Goal: Book appointment/travel/reservation

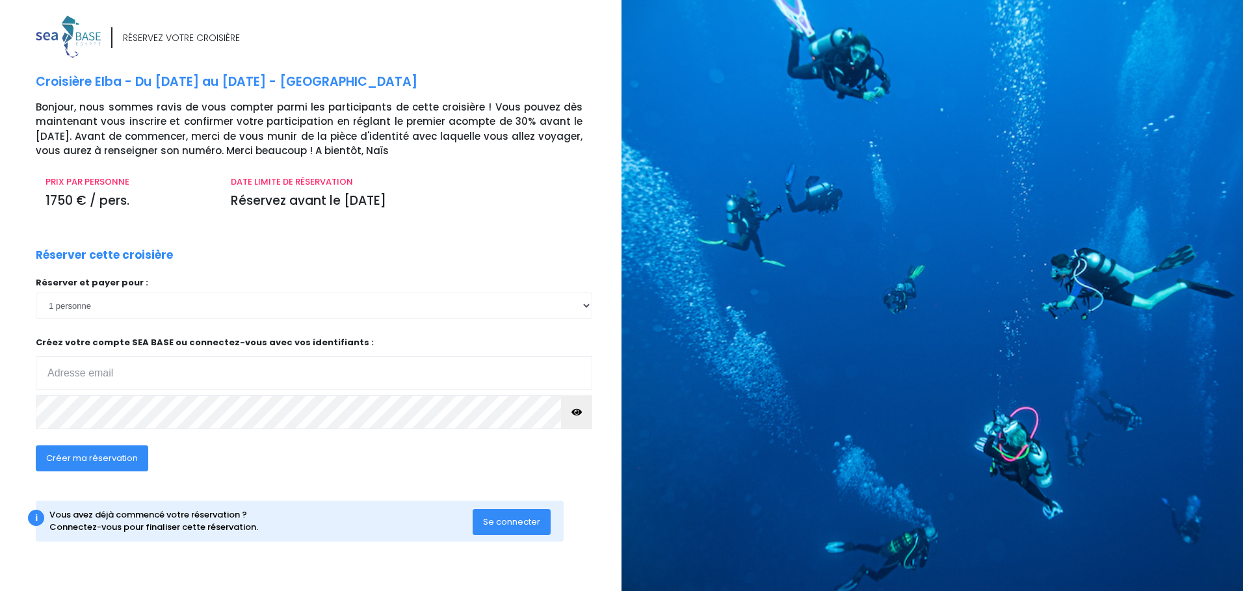
click at [139, 356] on input "email" at bounding box center [314, 373] width 556 height 34
type input "olivier.merle@arkema.com"
click at [86, 356] on span "Créer ma réservation" at bounding box center [92, 458] width 92 height 12
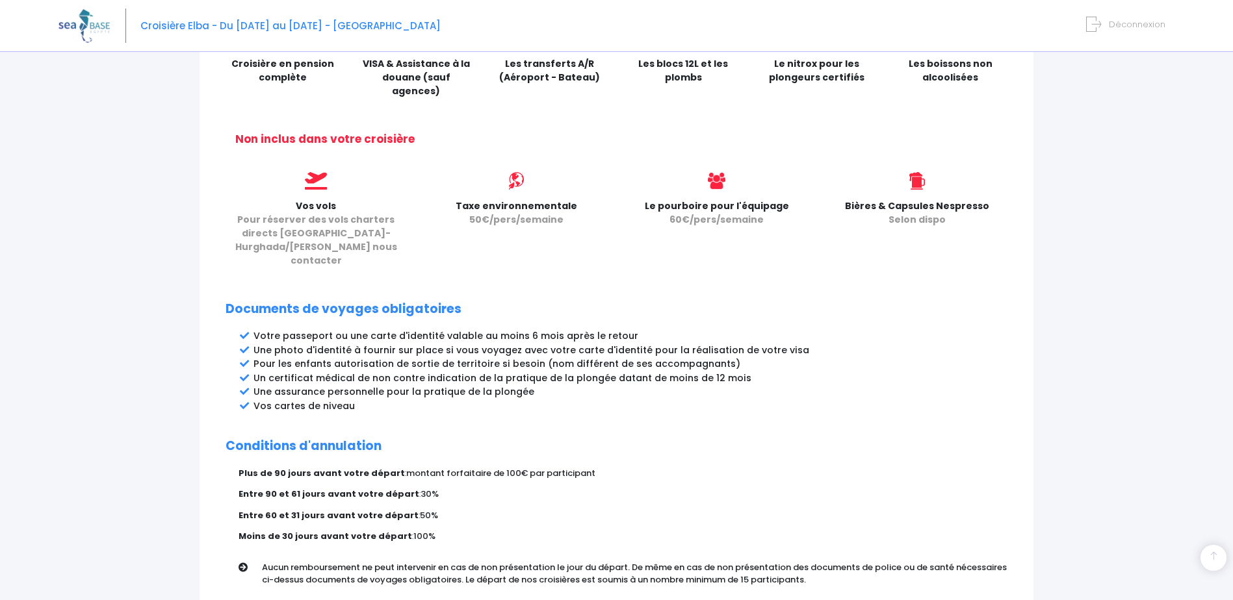
scroll to position [574, 0]
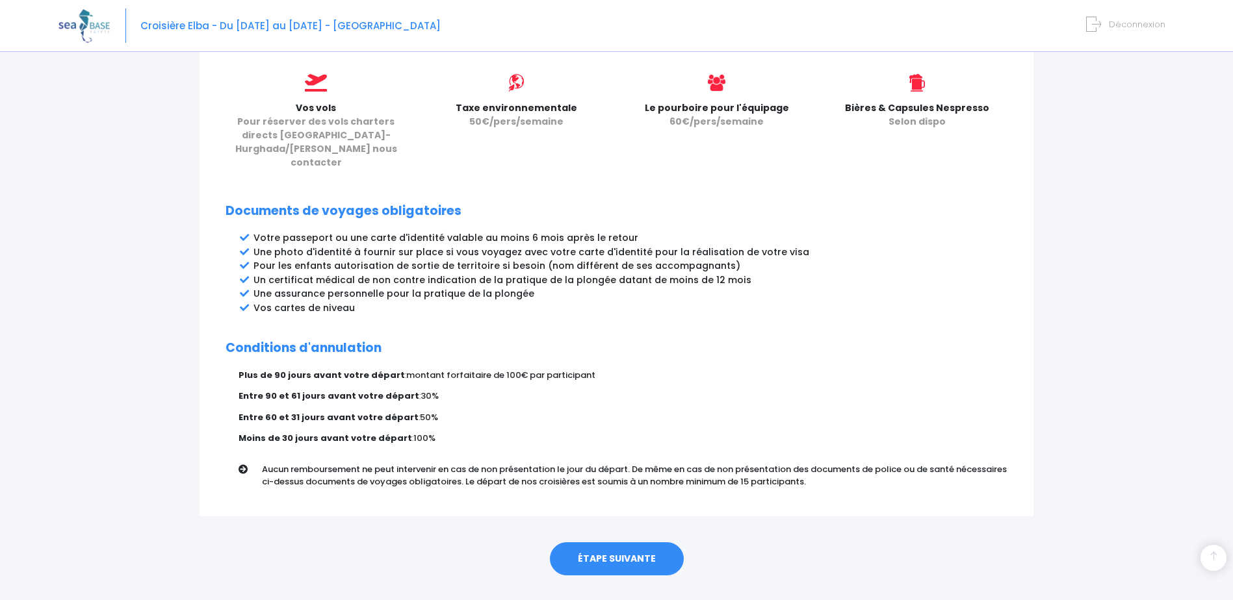
click at [631, 543] on link "ÉTAPE SUIVANTE" at bounding box center [617, 560] width 134 height 34
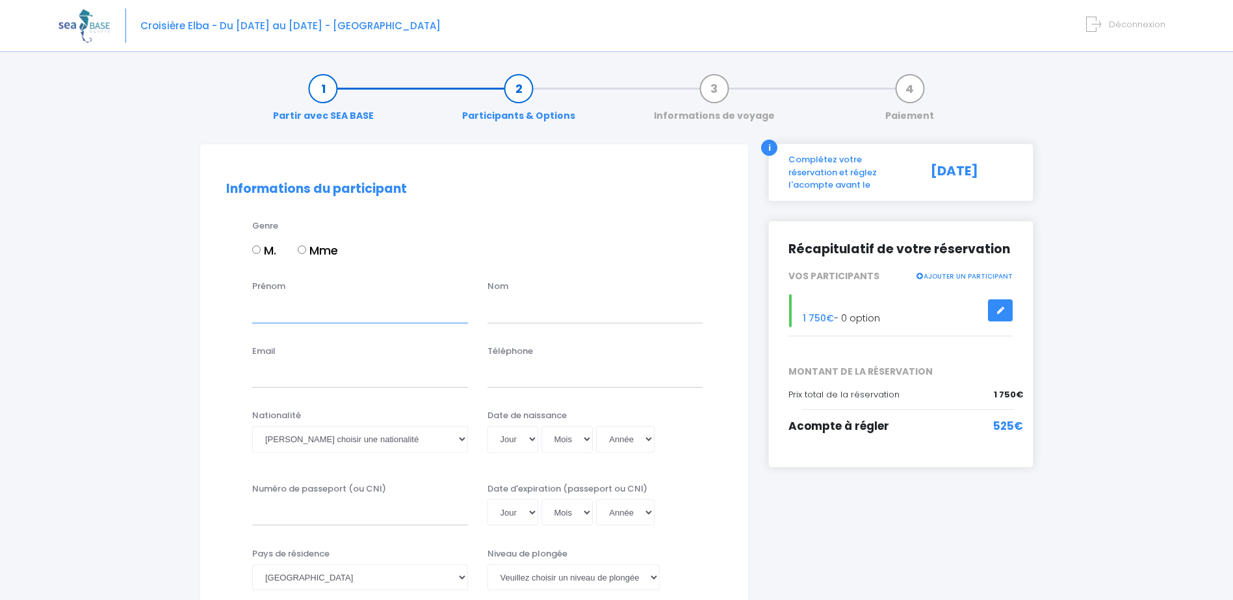
click at [345, 311] on input "Prénom" at bounding box center [360, 310] width 216 height 26
type input "olivier"
click at [508, 305] on input "text" at bounding box center [595, 310] width 216 height 26
type input "merle"
click at [335, 381] on input "Email" at bounding box center [360, 375] width 216 height 26
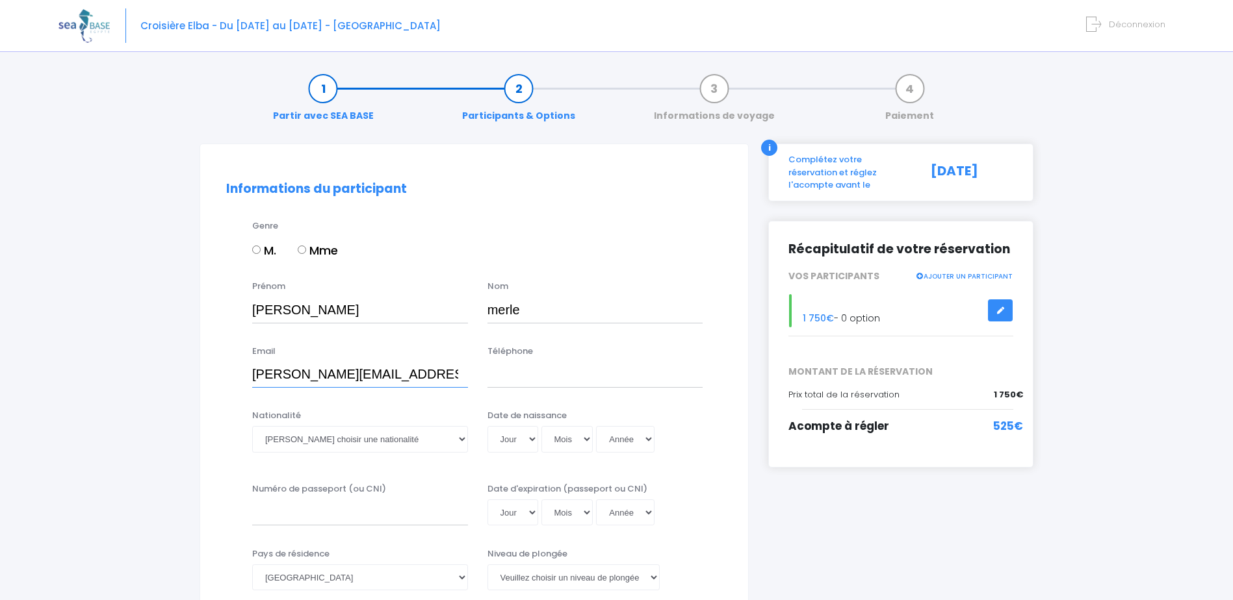
type input "olivier.merle@arkema.com"
click at [504, 376] on input "Téléphone" at bounding box center [595, 375] width 216 height 26
type input "0622137273"
click at [376, 442] on select "Veuillez choisir une nationalité Afghane Albanaise Algerienne Allemande America…" at bounding box center [360, 439] width 216 height 26
select select "Française"
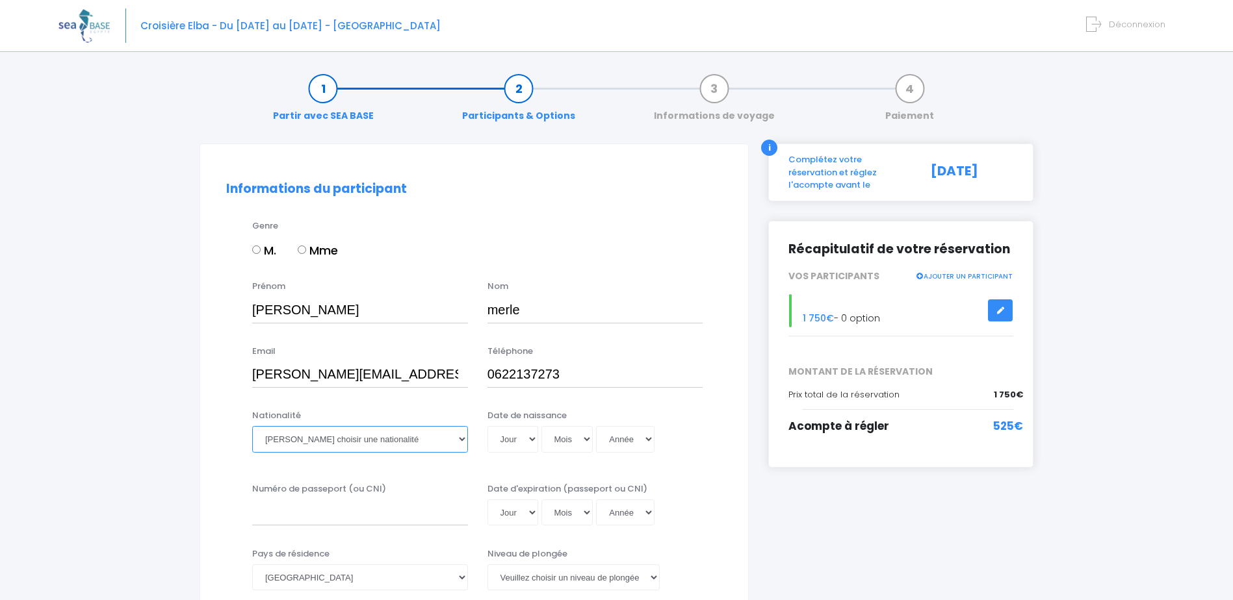
click at [252, 426] on select "Veuillez choisir une nationalité Afghane Albanaise Algerienne Allemande America…" at bounding box center [360, 439] width 216 height 26
click at [517, 435] on select "Jour 01 02 03 04 05 06 07 08 09 10 11 12 13 14 15 16 17 18 19 20 21 22 23 24 25…" at bounding box center [512, 439] width 51 height 26
select select "20"
click at [487, 426] on select "Jour 01 02 03 04 05 06 07 08 09 10 11 12 13 14 15 16 17 18 19 20 21 22 23 24 25…" at bounding box center [512, 439] width 51 height 26
click at [563, 434] on select "Mois 01 02 03 04 05 06 07 08 09 10 11 12" at bounding box center [567, 439] width 52 height 26
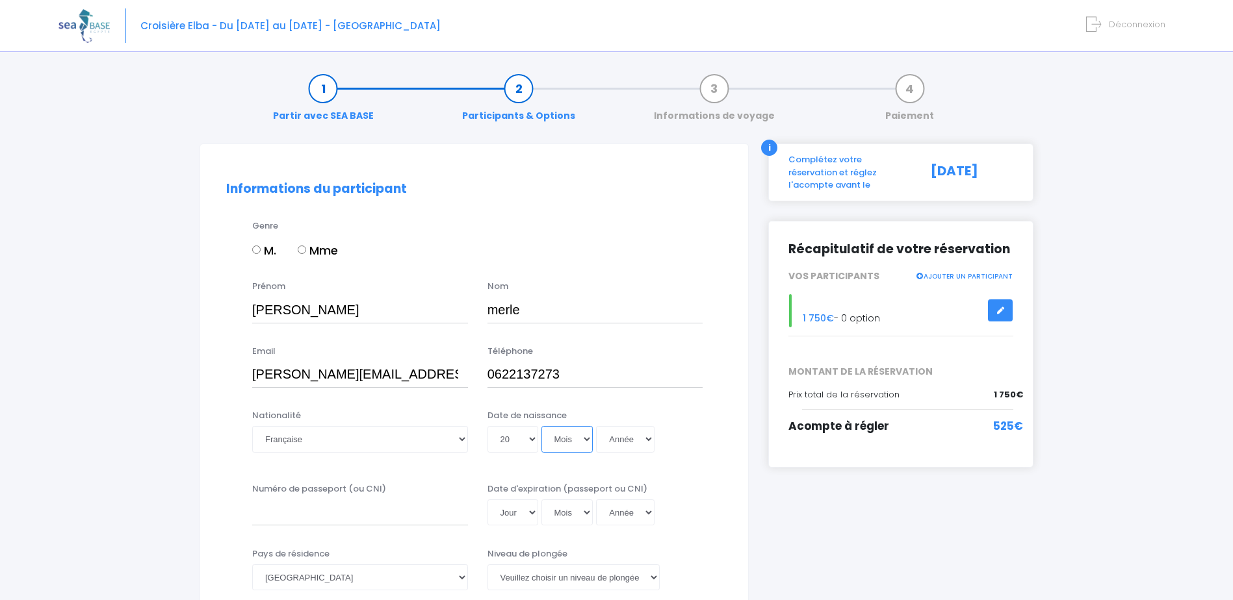
select select "05"
click at [541, 426] on select "Mois 01 02 03 04 05 06 07 08 09 10 11 12" at bounding box center [567, 439] width 52 height 26
click at [623, 439] on select "Année 2045 2044 2043 2042 2041 2040 2039 2038 2037 2036 2035 2034 2033 2032 203…" at bounding box center [625, 439] width 58 height 26
select select "1969"
click at [596, 426] on select "Année 2045 2044 2043 2042 2041 2040 2039 2038 2037 2036 2035 2034 2033 2032 203…" at bounding box center [625, 439] width 58 height 26
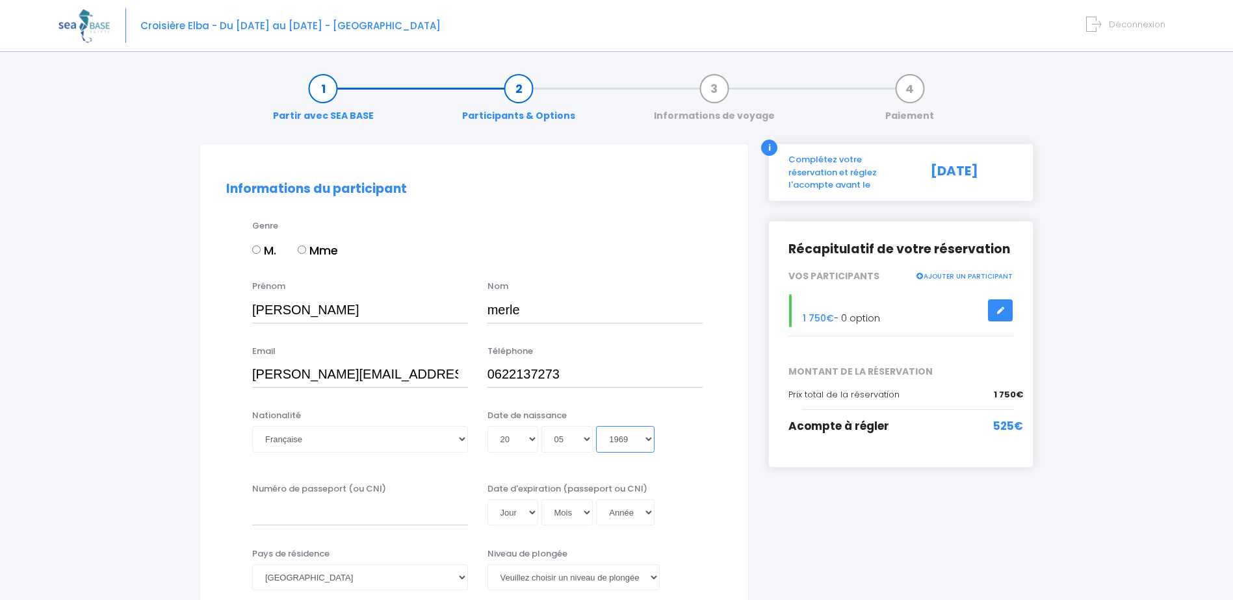
type input "1969-05-20"
click at [346, 504] on input "Numéro de passeport (ou CNI)" at bounding box center [360, 513] width 216 height 26
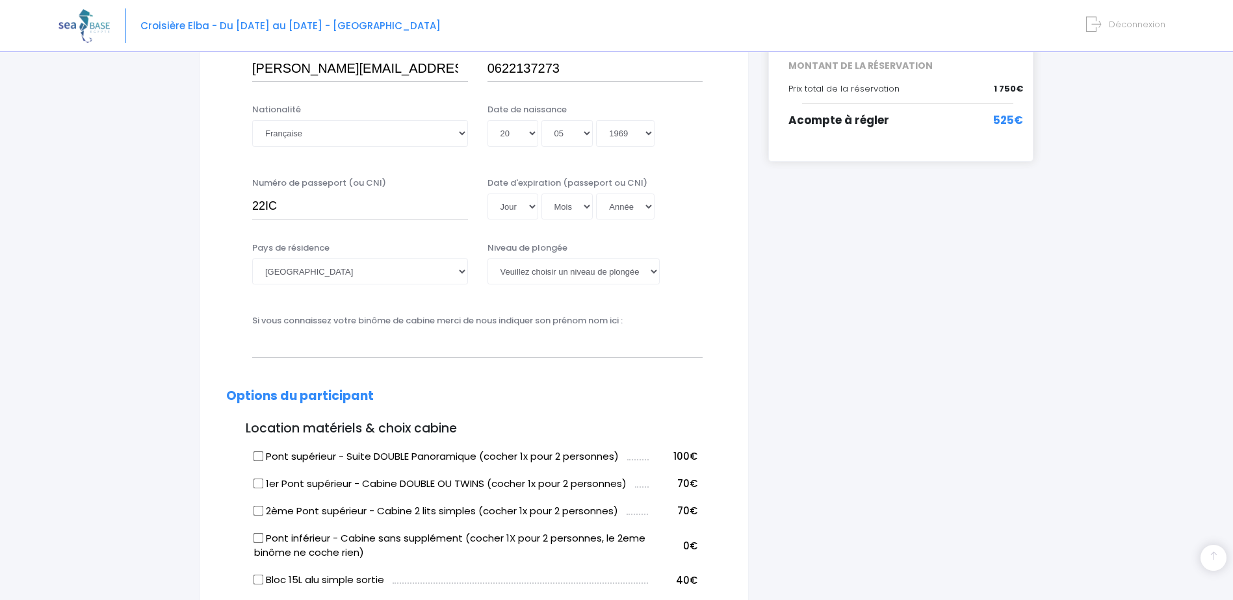
scroll to position [192, 0]
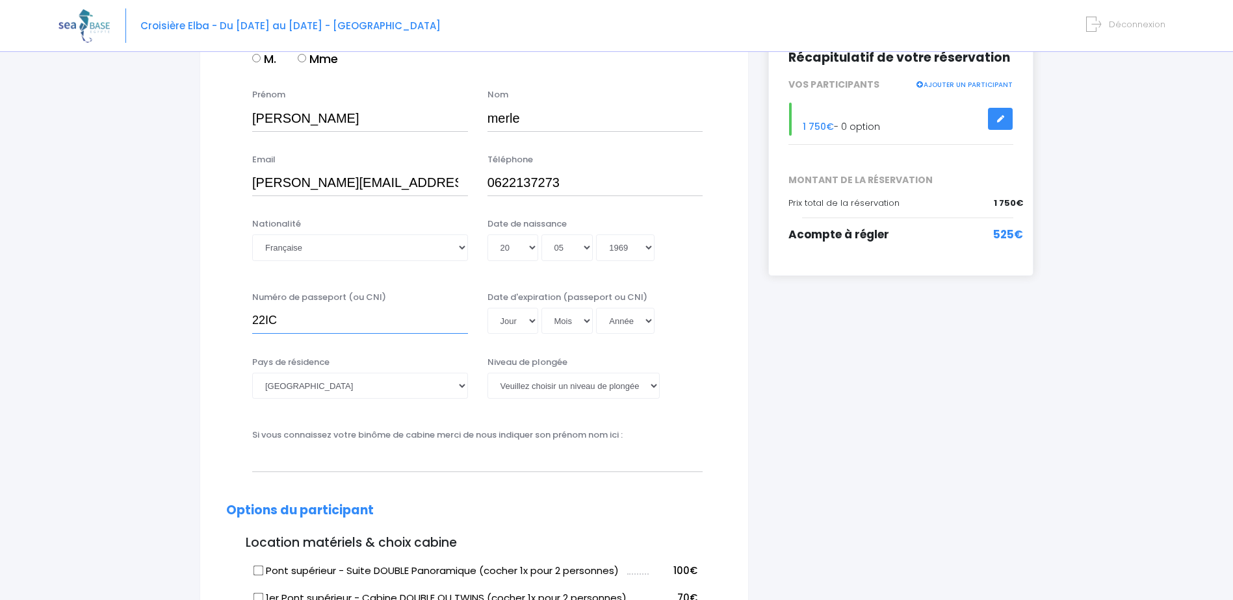
click at [303, 320] on input "22IC" at bounding box center [360, 321] width 216 height 26
type input "22IC383871"
click at [512, 318] on select "Jour 01 02 03 04 05 06 07 08 09 10 11 12 13 14 15 16 17 18 19 20 21 22 23 24 25…" at bounding box center [512, 321] width 51 height 26
select select "14"
click at [487, 308] on select "Jour 01 02 03 04 05 06 07 08 09 10 11 12 13 14 15 16 17 18 19 20 21 22 23 24 25…" at bounding box center [512, 321] width 51 height 26
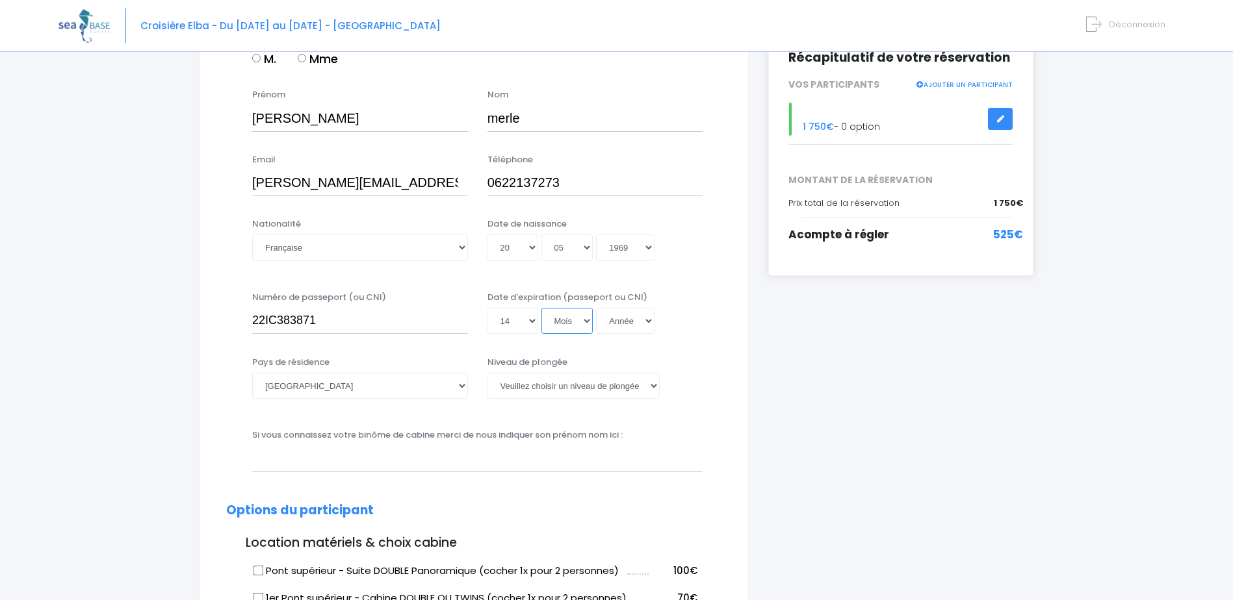
click at [569, 321] on select "Mois 01 02 03 04 05 06 07 08 09 10 11 12" at bounding box center [567, 321] width 52 height 26
select select "11"
click at [541, 308] on select "Mois 01 02 03 04 05 06 07 08 09 10 11 12" at bounding box center [567, 321] width 52 height 26
click at [627, 325] on select "Année 2045 2044 2043 2042 2041 2040 2039 2038 2037 2036 2035 2034 2033 2032 203…" at bounding box center [625, 321] width 58 height 26
select select "2032"
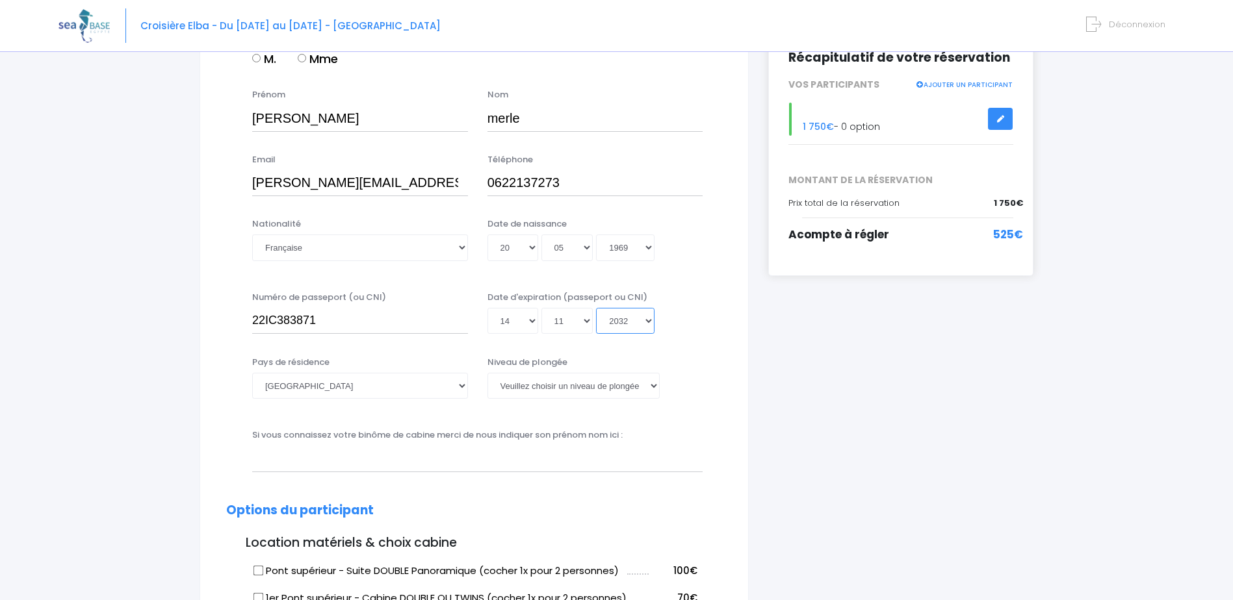
click at [596, 308] on select "Année 2045 2044 2043 2042 2041 2040 2039 2038 2037 2036 2035 2034 2033 2032 203…" at bounding box center [625, 321] width 58 height 26
type input "2032-11-14"
click at [535, 384] on select "Veuillez choisir un niveau de plongée Non plongeur Junior OW diver Adventure OW…" at bounding box center [573, 386] width 172 height 26
select select "N3"
click at [487, 373] on select "Veuillez choisir un niveau de plongée Non plongeur Junior OW diver Adventure OW…" at bounding box center [573, 386] width 172 height 26
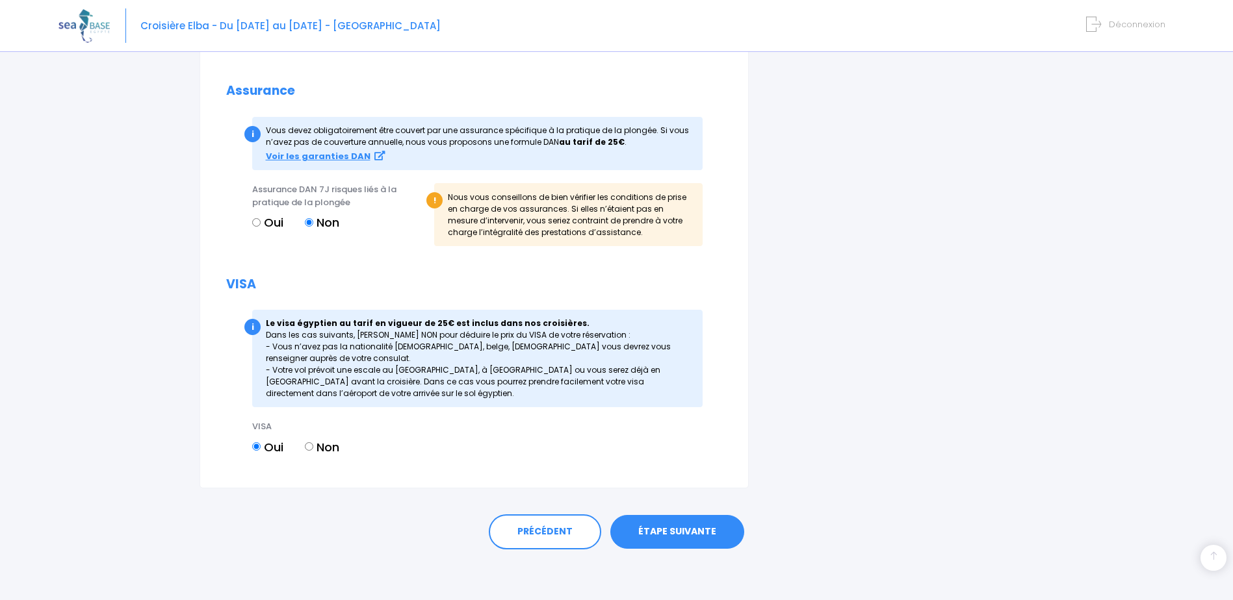
scroll to position [1390, 0]
click at [677, 528] on link "ÉTAPE SUIVANTE" at bounding box center [677, 531] width 134 height 34
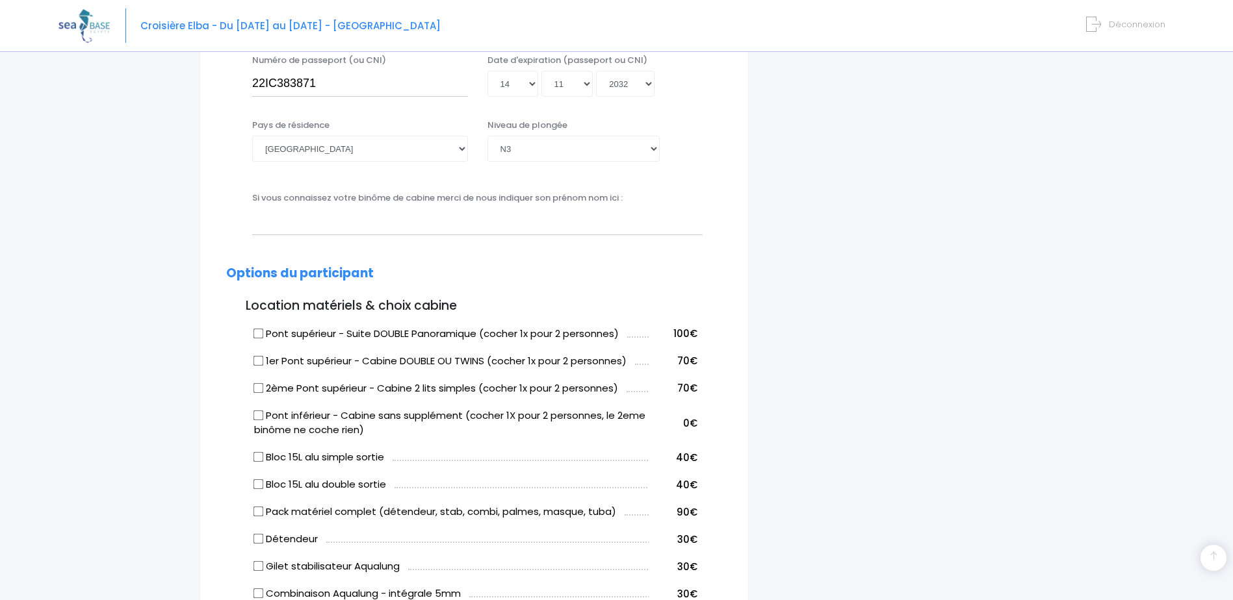
scroll to position [116, 0]
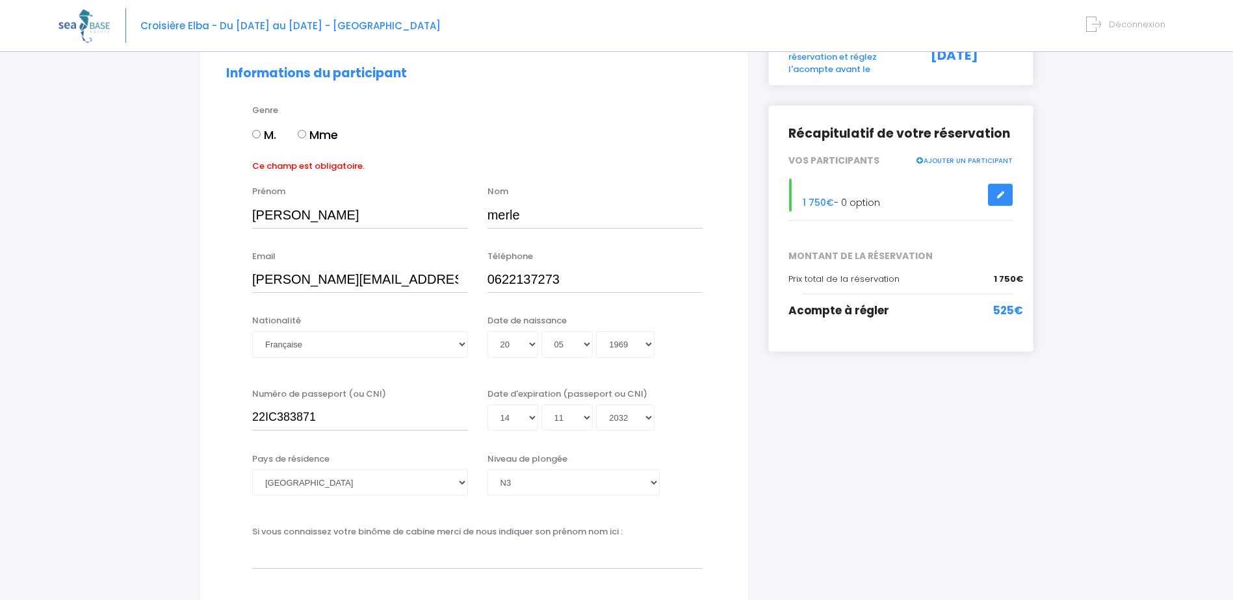
click at [256, 138] on input "M." at bounding box center [256, 134] width 8 height 8
radio input "true"
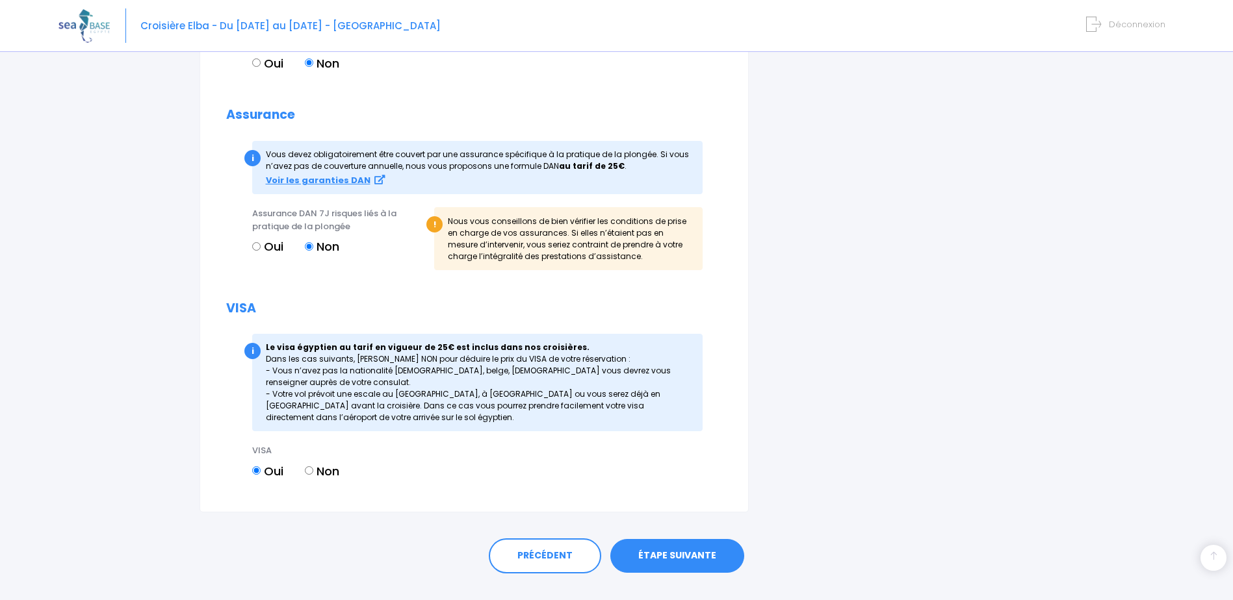
scroll to position [1390, 0]
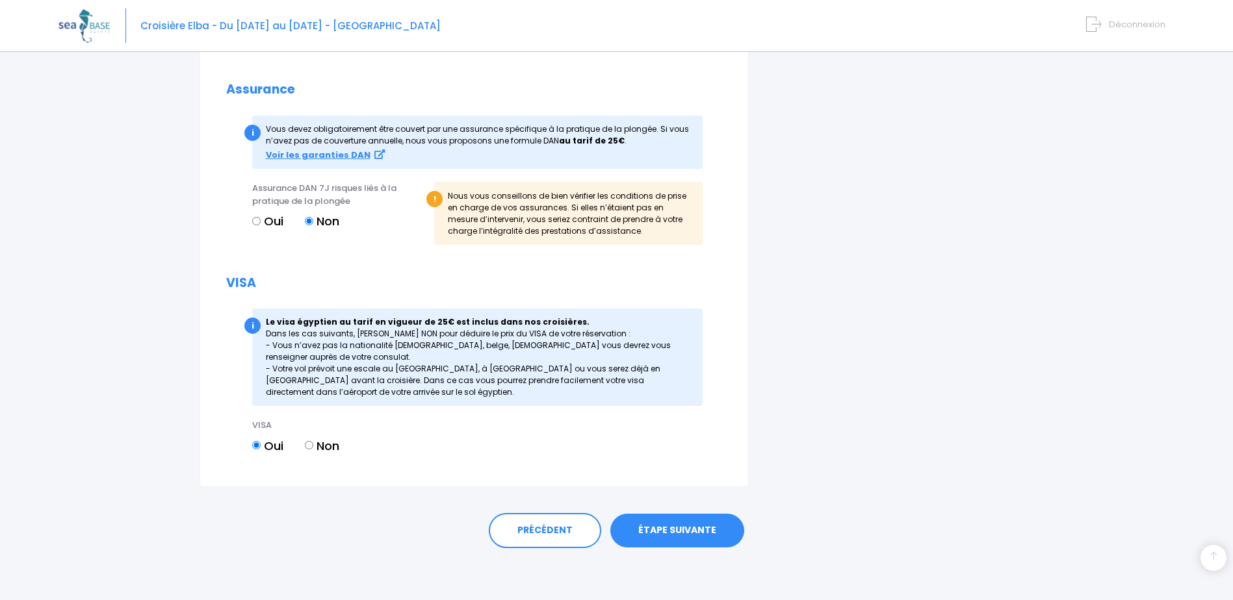
click at [669, 534] on link "ÉTAPE SUIVANTE" at bounding box center [677, 531] width 134 height 34
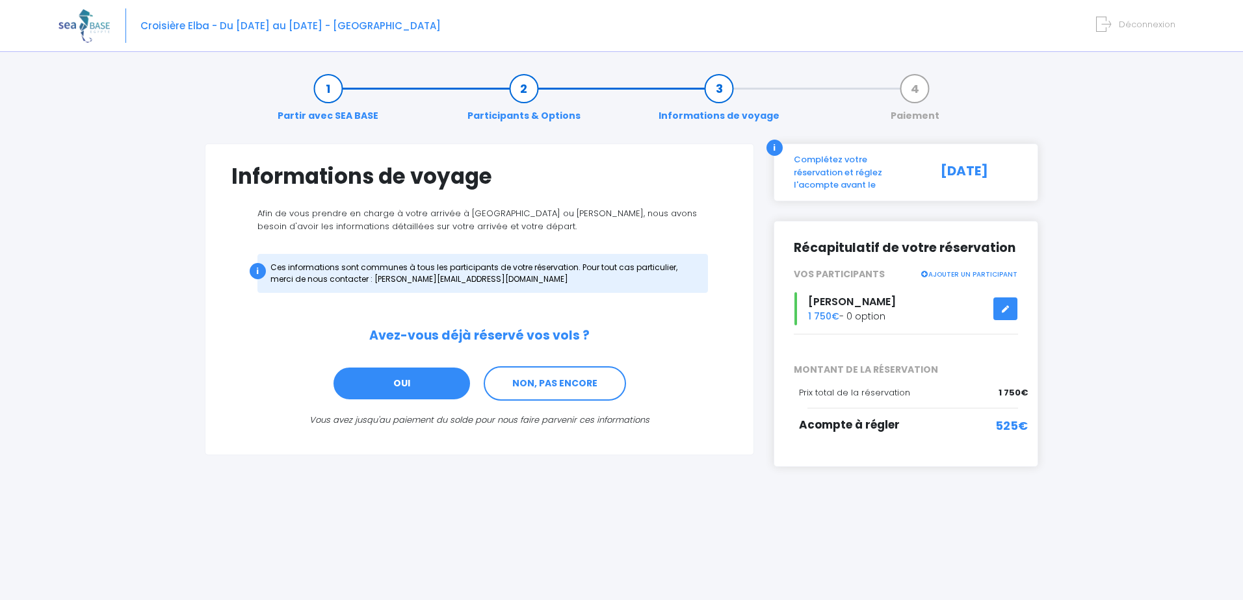
click at [400, 379] on link "OUI" at bounding box center [401, 384] width 139 height 35
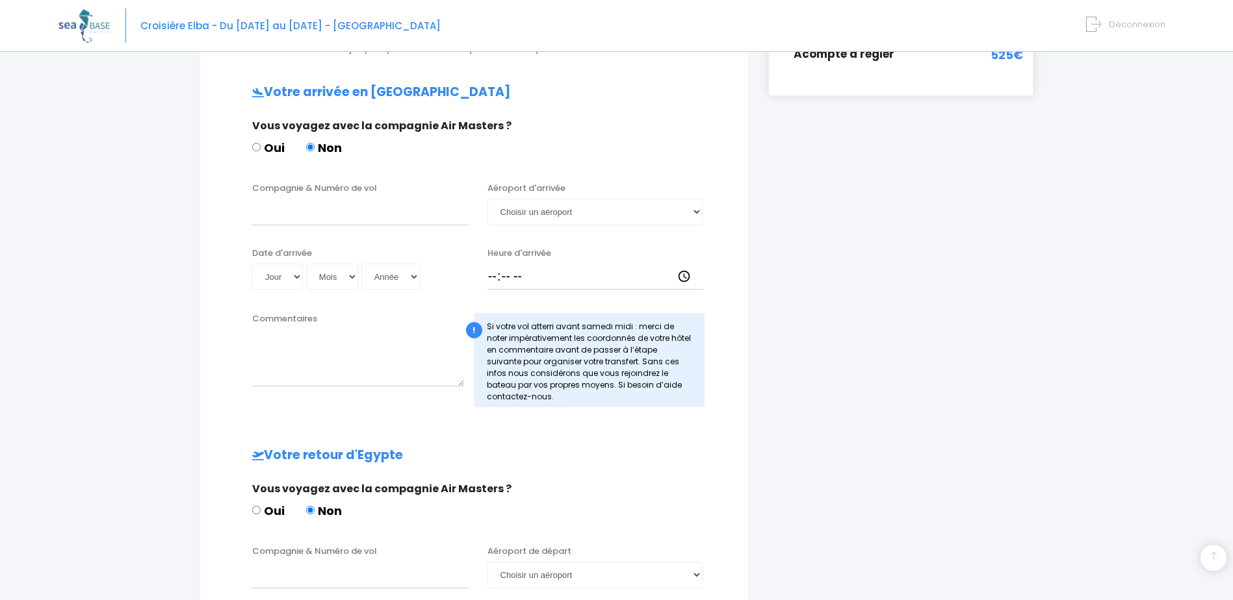
scroll to position [391, 0]
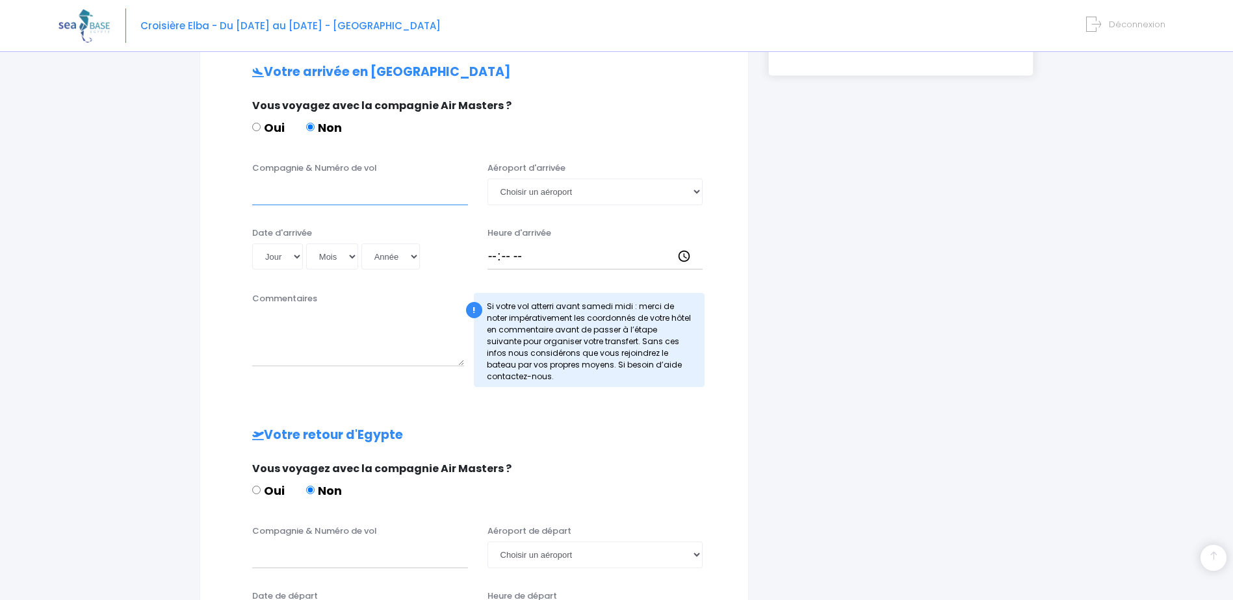
click at [264, 198] on input "Compagnie & Numéro de vol" at bounding box center [360, 192] width 216 height 26
type input "EJU4657"
click at [565, 185] on select "Choisir un aéroport Hurghada Marsa Alam" at bounding box center [595, 192] width 216 height 26
select select "Hurghada"
click at [487, 179] on select "Choisir un aéroport Hurghada Marsa Alam" at bounding box center [595, 192] width 216 height 26
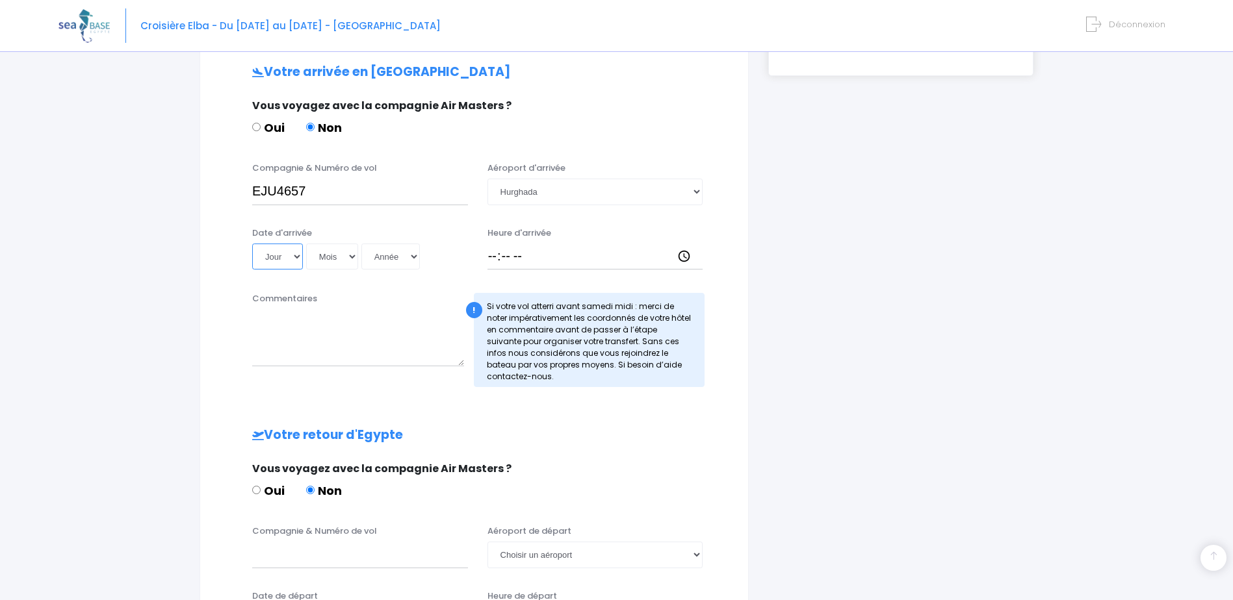
click at [289, 252] on select "Jour 01 02 03 04 05 06 07 08 09 10 11 12 13 14 15 16 17 18 19 20 21 22 23 24 25…" at bounding box center [277, 257] width 51 height 26
select select "16"
click at [252, 244] on select "Jour 01 02 03 04 05 06 07 08 09 10 11 12 13 14 15 16 17 18 19 20 21 22 23 24 25…" at bounding box center [277, 257] width 51 height 26
click at [346, 263] on select "Mois 01 02 03 04 05 06 07 08 09 10 11 12" at bounding box center [332, 257] width 52 height 26
select select "05"
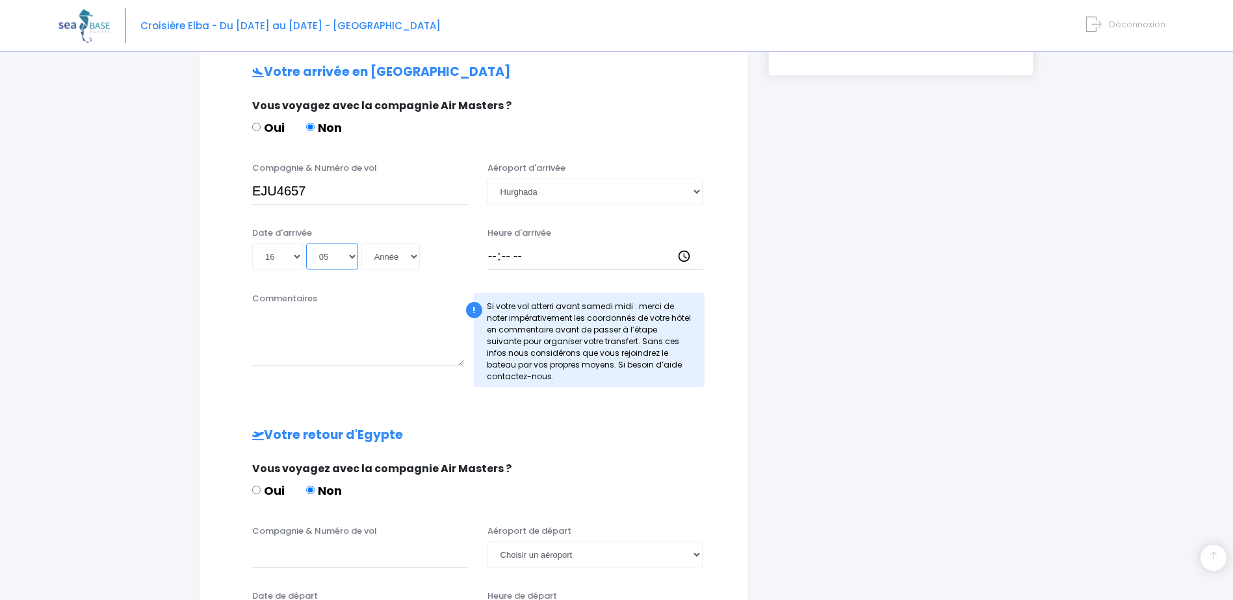
click at [306, 244] on select "Mois 01 02 03 04 05 06 07 08 09 10 11 12" at bounding box center [332, 257] width 52 height 26
click at [400, 257] on select "Année 2045 2044 2043 2042 2041 2040 2039 2038 2037 2036 2035 2034 2033 2032 203…" at bounding box center [390, 257] width 58 height 26
select select "2026"
click at [361, 244] on select "Année 2045 2044 2043 2042 2041 2040 2039 2038 2037 2036 2035 2034 2033 2032 203…" at bounding box center [390, 257] width 58 height 26
type input "2026-05-16"
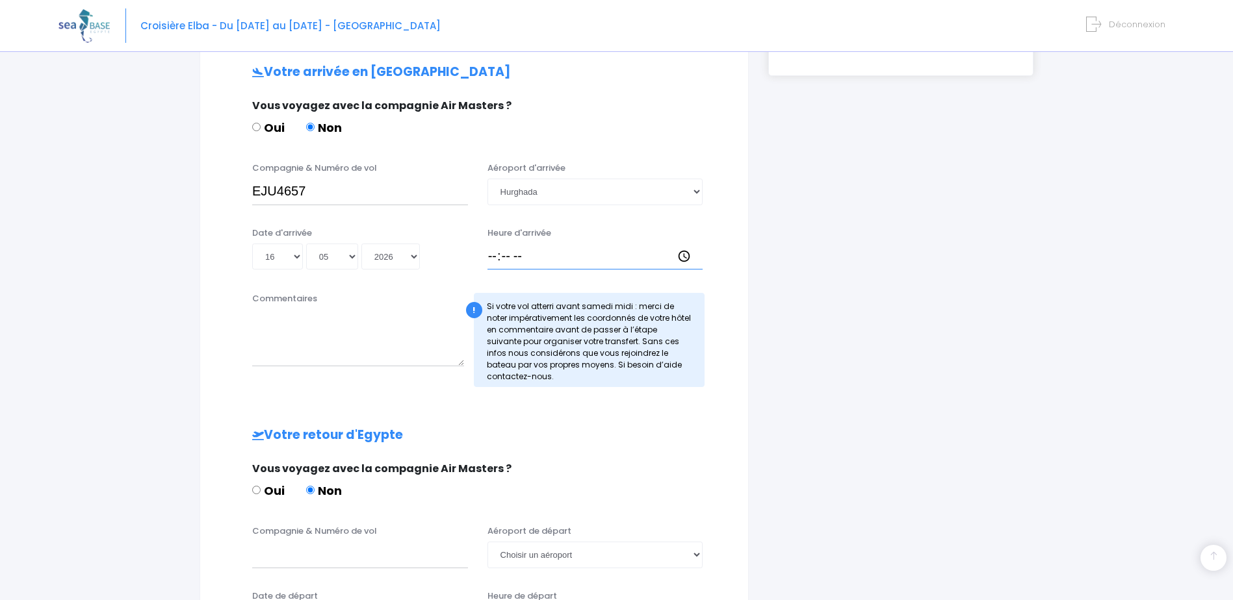
click at [552, 252] on input "Heure d'arrivée" at bounding box center [595, 257] width 216 height 26
type input "18:00"
click at [539, 450] on div "Votre arrivée en Egypte Vous voyagez avec la compagnie Air Masters ? Oui Non Co…" at bounding box center [474, 408] width 496 height 686
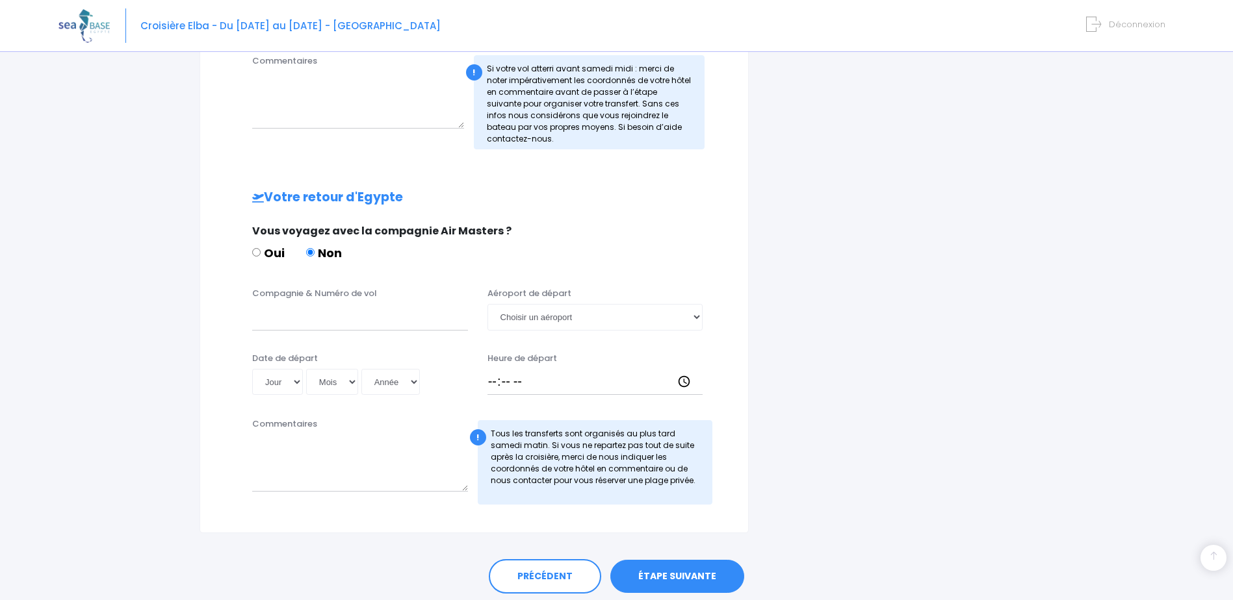
scroll to position [630, 0]
click at [302, 319] on input "Compagnie & Numéro de vol" at bounding box center [360, 316] width 216 height 26
type input "EJU4658"
click at [294, 385] on select "Jour 01 02 03 04 05 06 07 08 09 10 11 12 13 14 15 16 17 18 19 20 21 22 23 24 25…" at bounding box center [277, 381] width 51 height 26
select select "23"
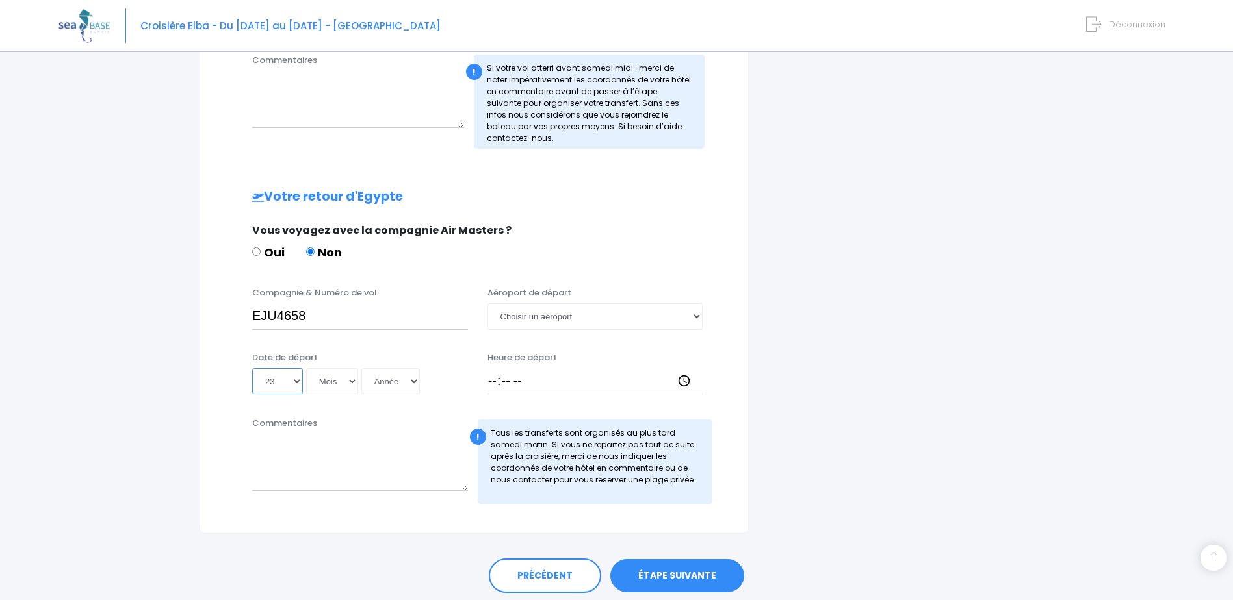
click at [252, 368] on select "Jour 01 02 03 04 05 06 07 08 09 10 11 12 13 14 15 16 17 18 19 20 21 22 23 24 25…" at bounding box center [277, 381] width 51 height 26
click at [531, 309] on select "Choisir un aéroport Hurghada Marsa Alam" at bounding box center [595, 316] width 216 height 26
select select "Hurghada"
click at [487, 303] on select "Choisir un aéroport Hurghada Marsa Alam" at bounding box center [595, 316] width 216 height 26
click at [348, 376] on select "Mois 01 02 03 04 05 06 07 08 09 10 11 12" at bounding box center [332, 381] width 52 height 26
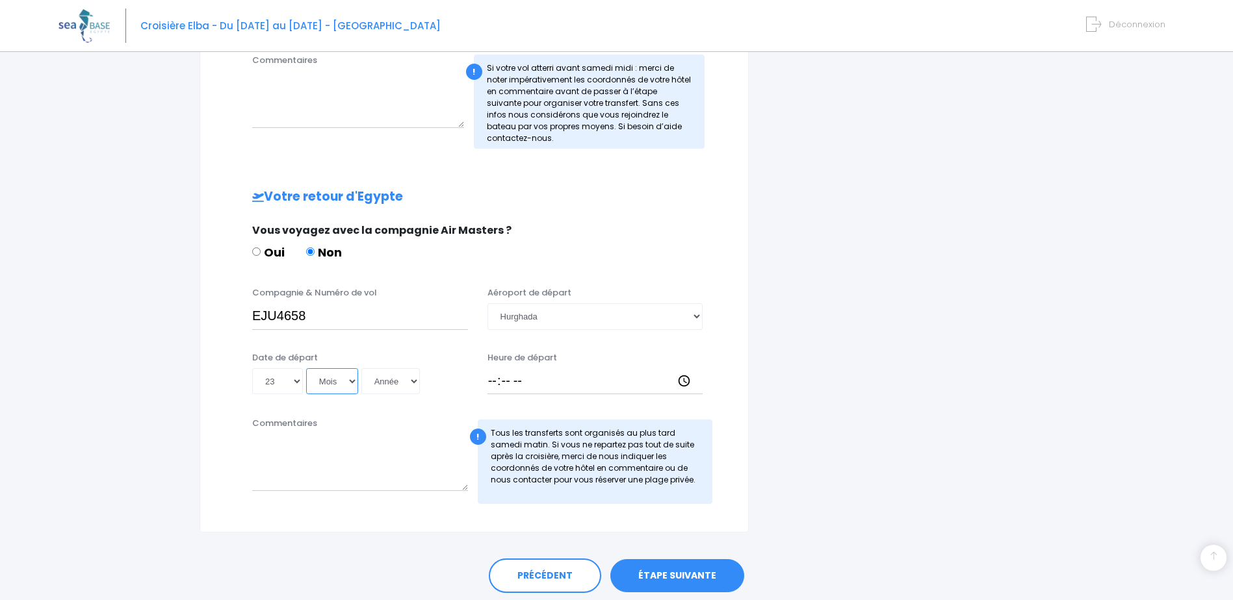
select select "05"
click at [306, 368] on select "Mois 01 02 03 04 05 06 07 08 09 10 11 12" at bounding box center [332, 381] width 52 height 26
click at [397, 383] on select "Année 2045 2044 2043 2042 2041 2040 2039 2038 2037 2036 2035 2034 2033 2032 203…" at bounding box center [390, 381] width 58 height 26
select select "2026"
click at [361, 368] on select "Année 2045 2044 2043 2042 2041 2040 2039 2038 2037 2036 2035 2034 2033 2032 203…" at bounding box center [390, 381] width 58 height 26
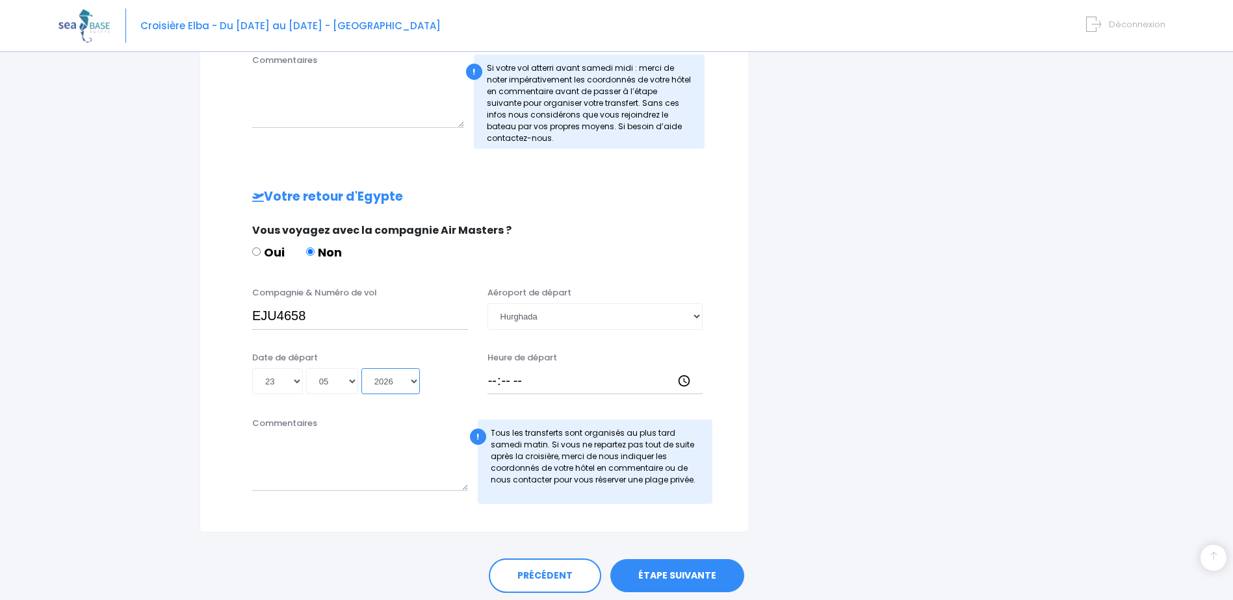
type input "2026-05-23"
click at [527, 383] on input "Heure de départ" at bounding box center [595, 381] width 216 height 26
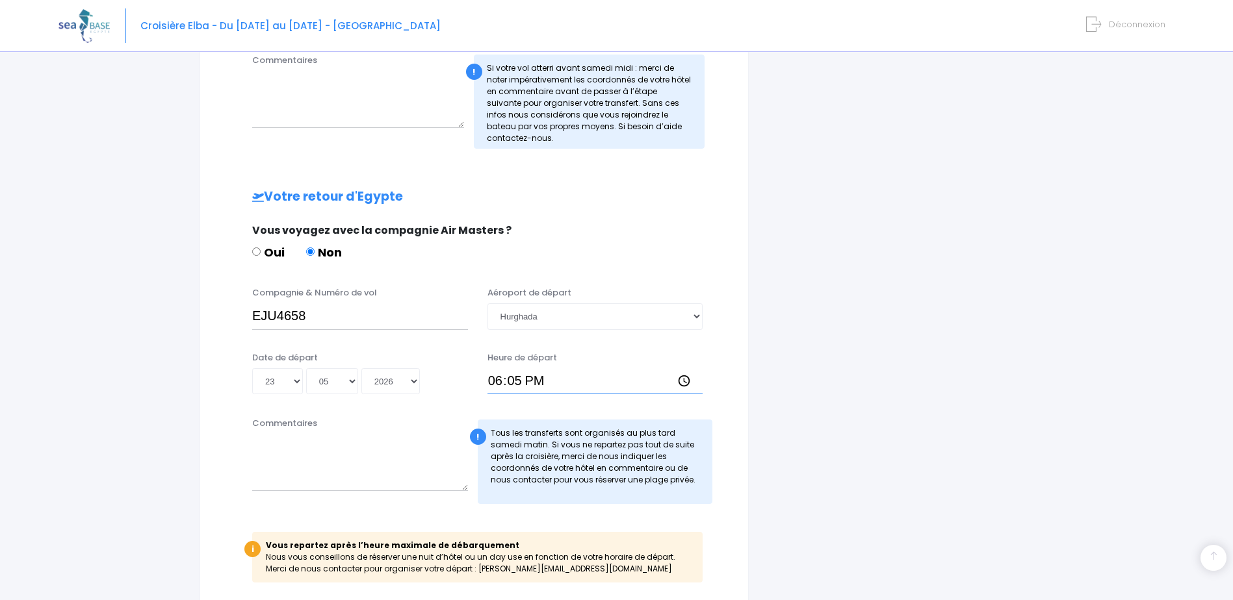
type input "18:50"
click at [785, 368] on div "i Complétez votre réservation et réglez l'acompte avant le 10/10/2025 Récapitul…" at bounding box center [900, 63] width 285 height 1098
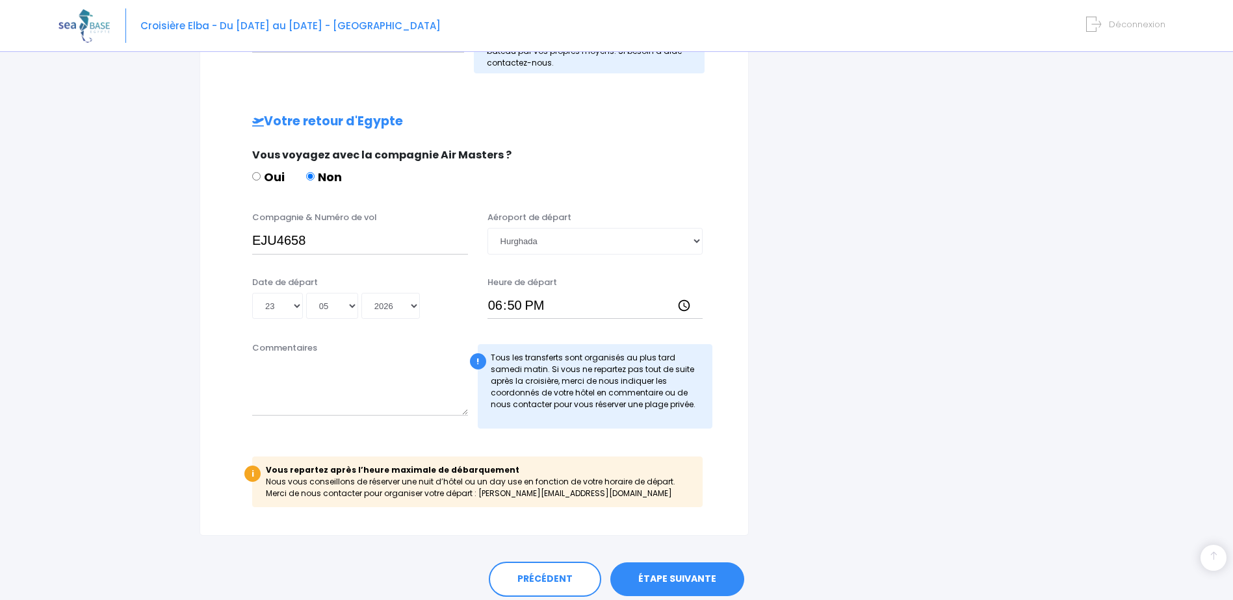
scroll to position [754, 0]
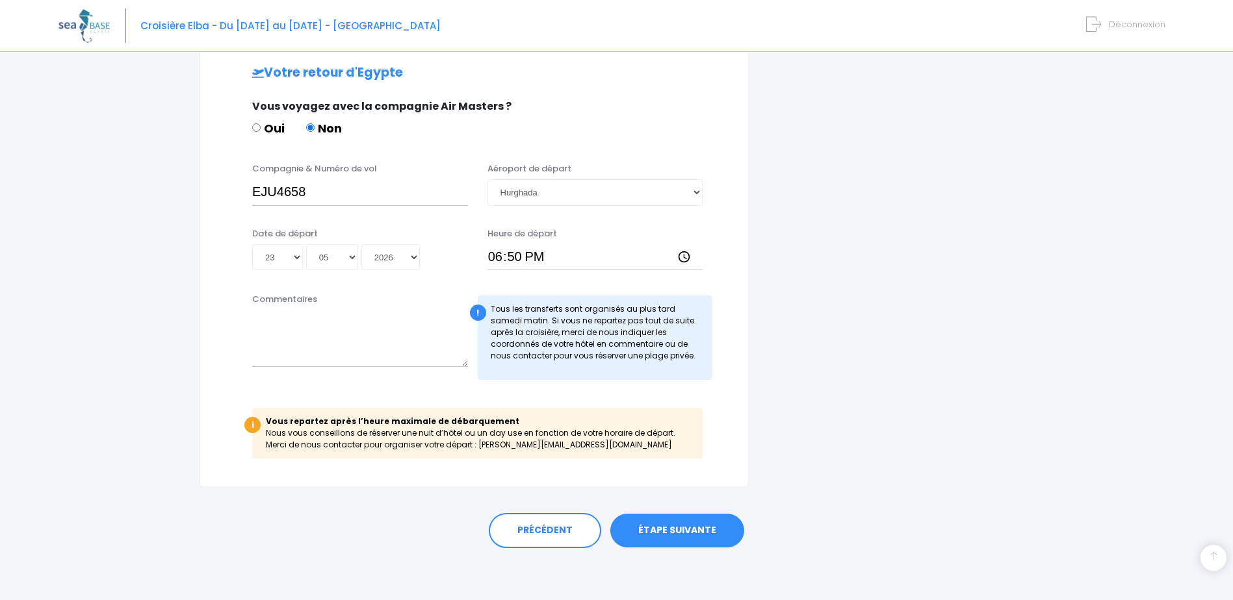
click at [678, 532] on link "ÉTAPE SUIVANTE" at bounding box center [677, 531] width 134 height 34
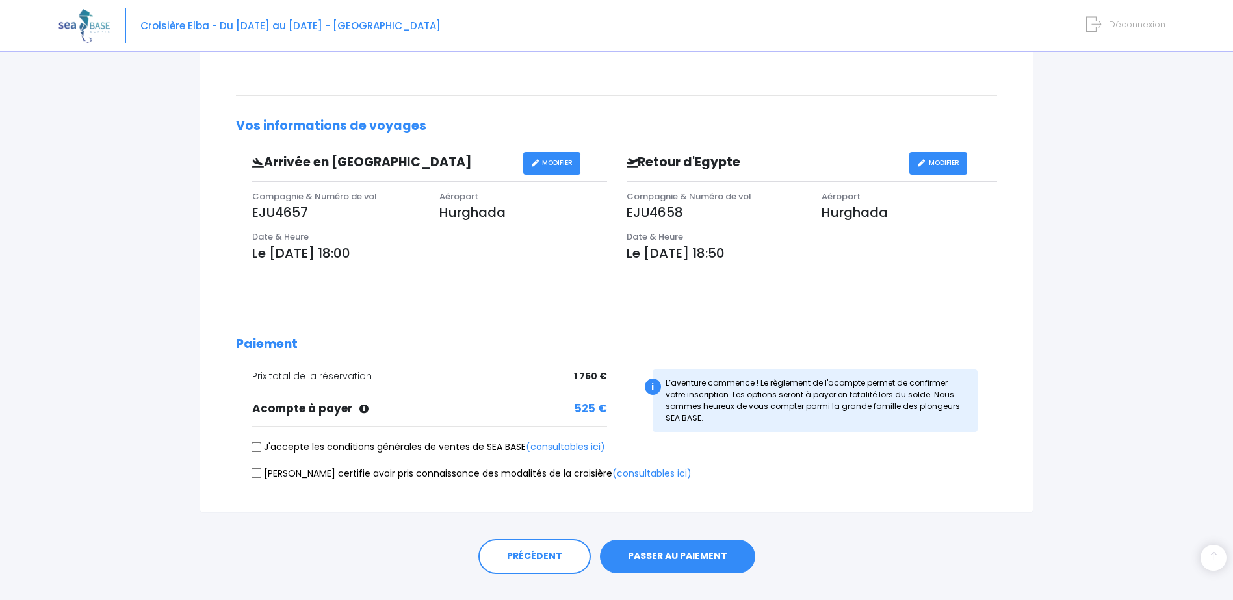
scroll to position [315, 0]
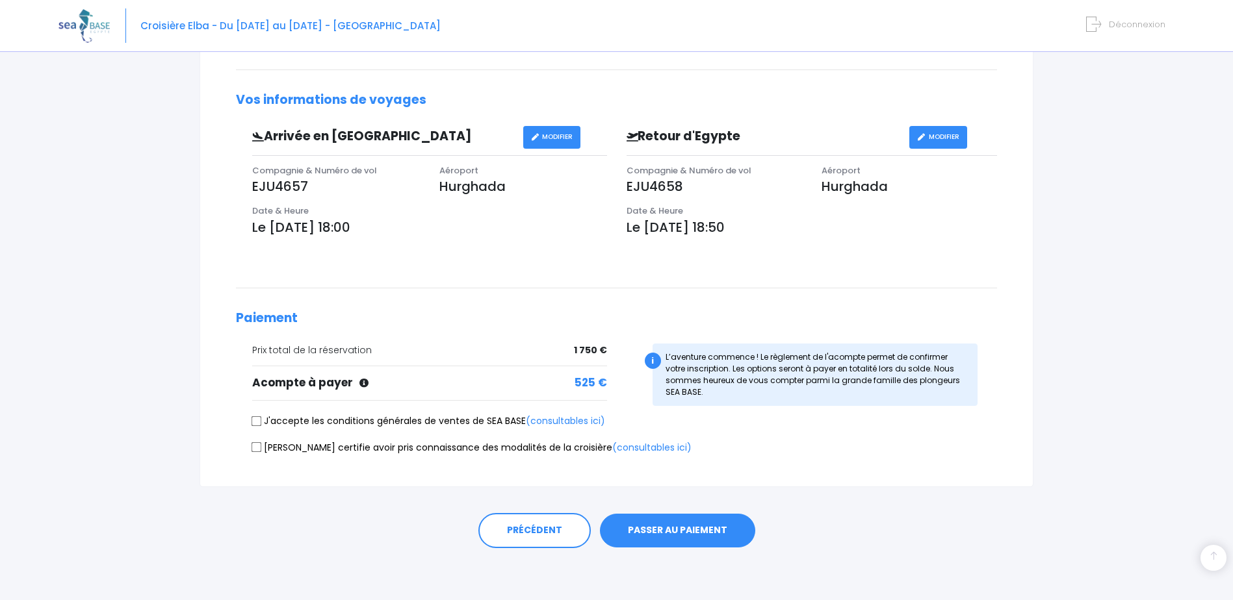
click at [257, 444] on input "Je certifie avoir pris connaissance des modalités de la croisière (consultables…" at bounding box center [256, 448] width 10 height 10
checkbox input "true"
click at [260, 418] on input "J'accepte les conditions générales de ventes de SEA BASE (consultables ici)" at bounding box center [256, 421] width 10 height 10
checkbox input "true"
click at [682, 530] on button "PASSER AU PAIEMENT" at bounding box center [677, 531] width 155 height 34
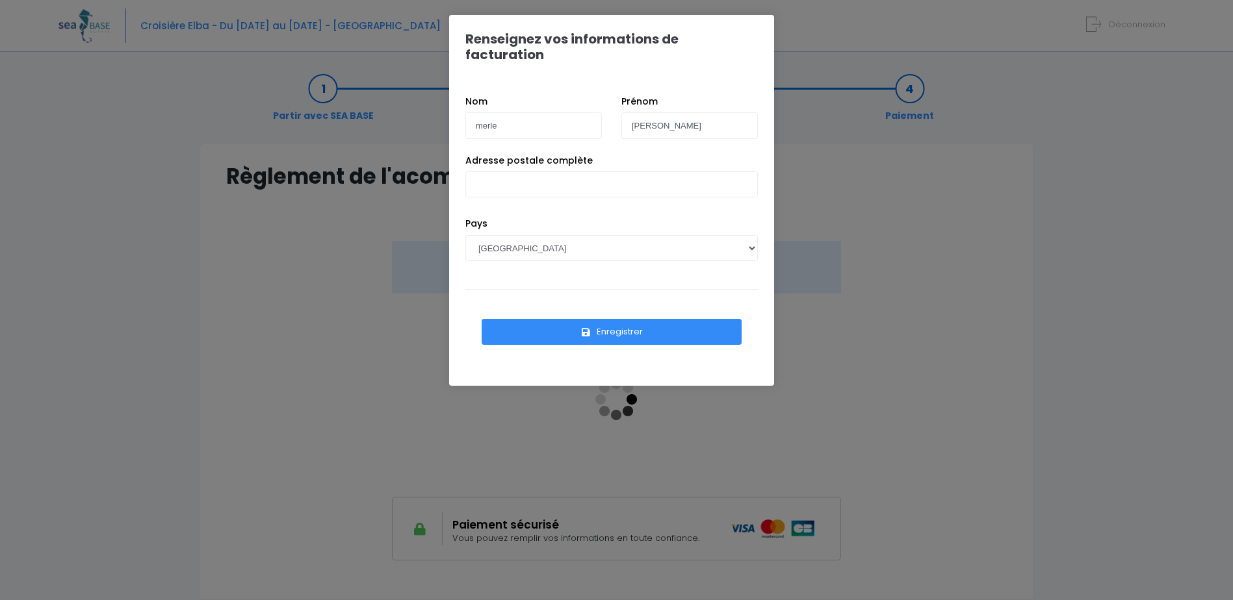
click at [1100, 285] on div "Renseignez vos informations de facturation Nom merle [PERSON_NAME] Pays [GEOGRA…" at bounding box center [616, 300] width 1233 height 600
